Goal: Information Seeking & Learning: Learn about a topic

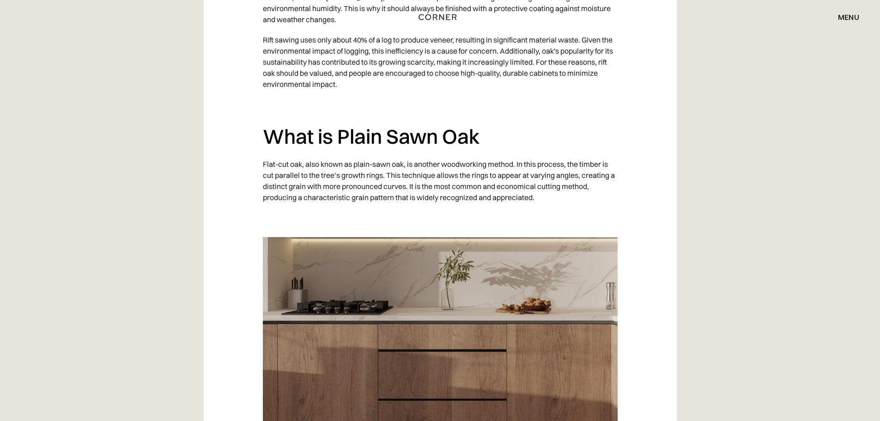
scroll to position [1293, 0]
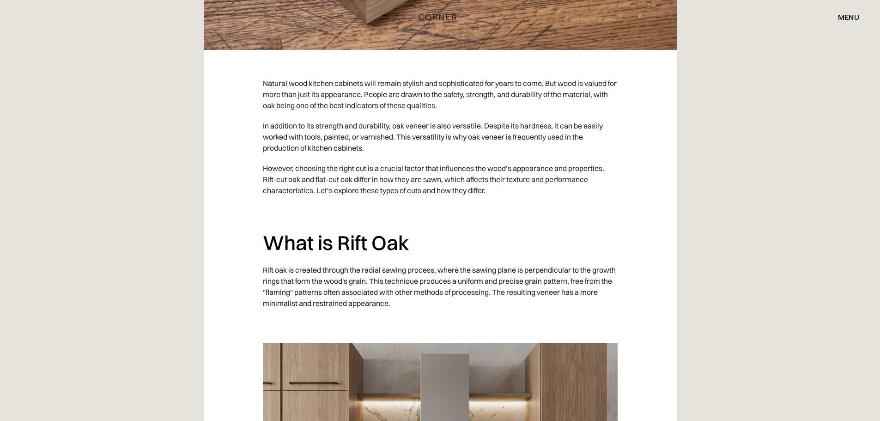
scroll to position [508, 0]
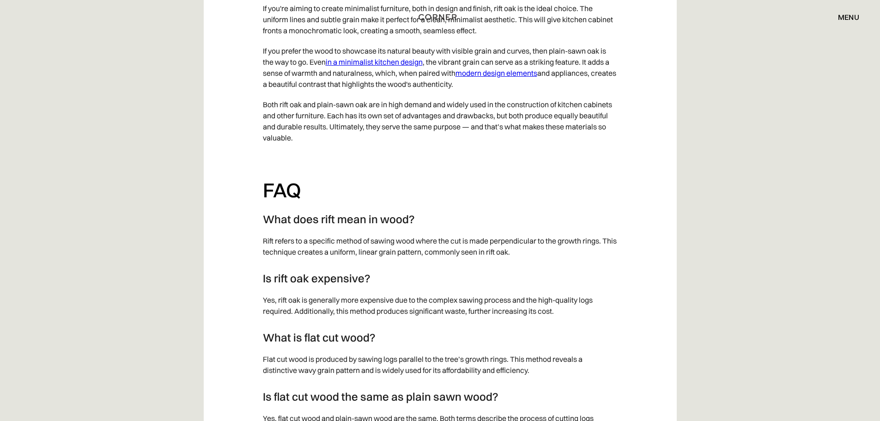
scroll to position [2863, 0]
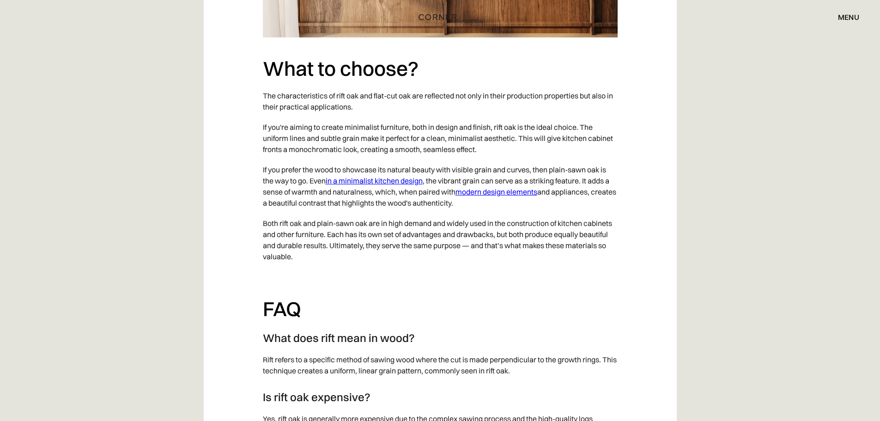
click at [405, 176] on link "in a minimalist kitchen design" at bounding box center [374, 180] width 97 height 9
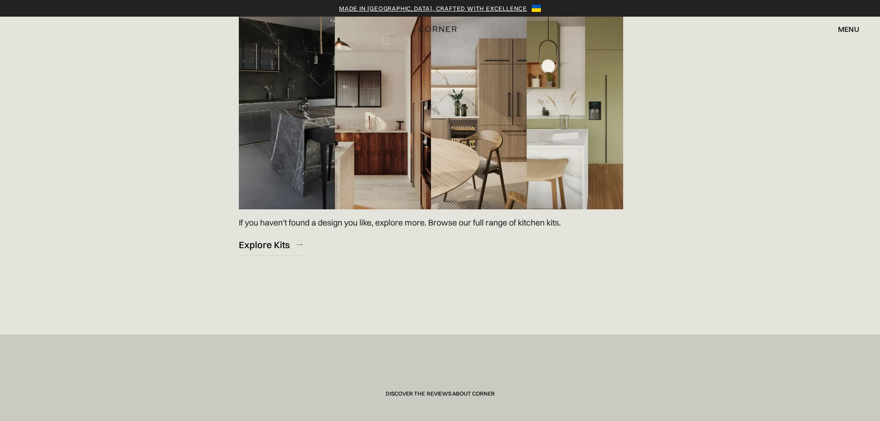
scroll to position [1385, 0]
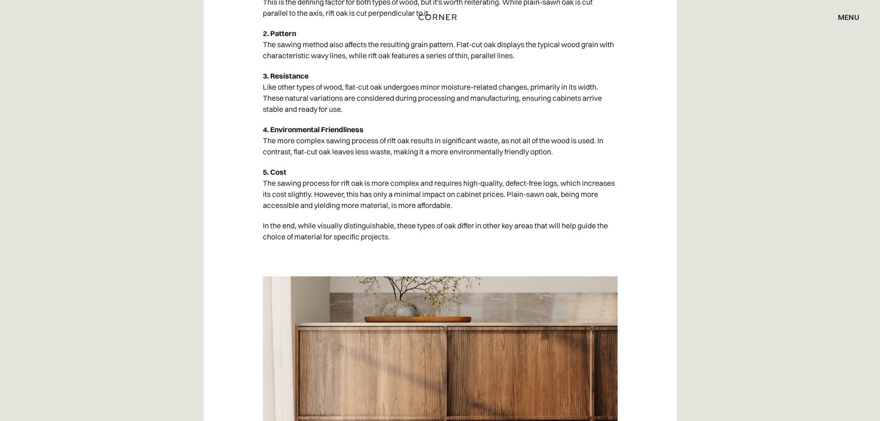
scroll to position [2307, 0]
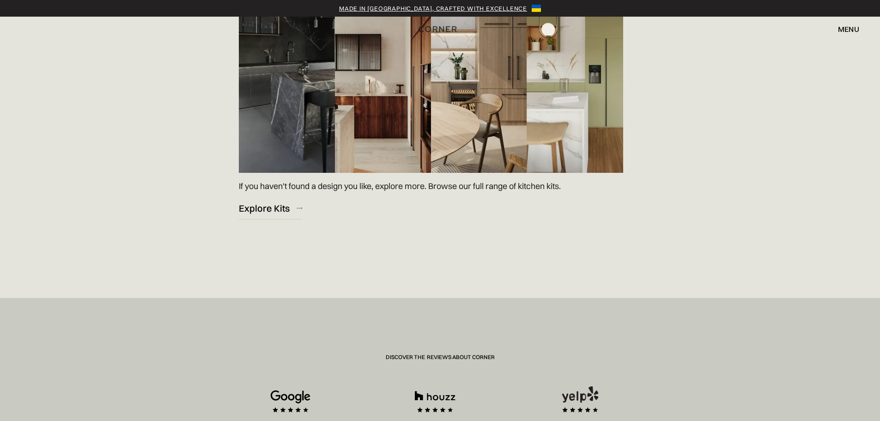
scroll to position [1570, 0]
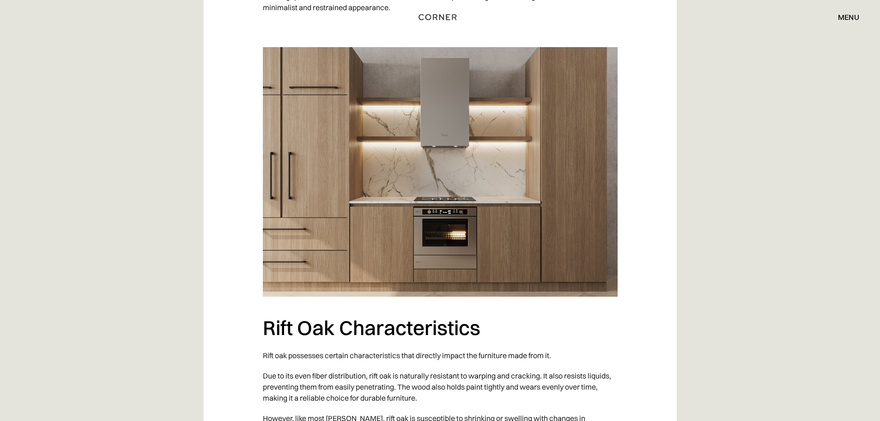
scroll to position [739, 0]
